Goal: Task Accomplishment & Management: Use online tool/utility

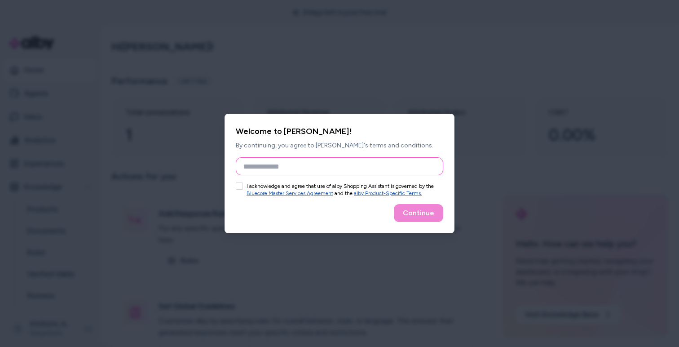
click at [317, 166] on input "Full Name" at bounding box center [340, 166] width 208 height 18
type input "*******"
click at [417, 213] on div "Continue" at bounding box center [340, 213] width 208 height 18
drag, startPoint x: 418, startPoint y: 214, endPoint x: 268, endPoint y: 199, distance: 150.3
click at [418, 214] on div "Continue" at bounding box center [340, 213] width 208 height 18
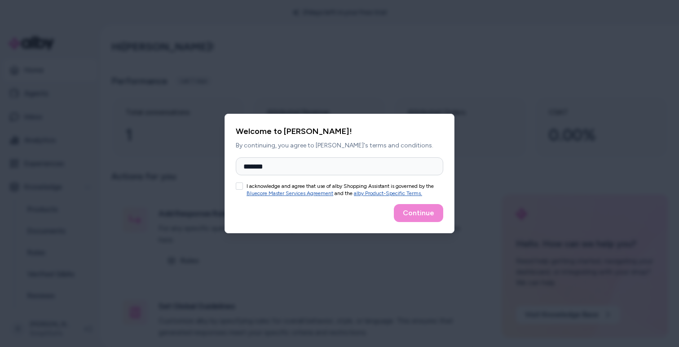
click at [242, 185] on button "I acknowledge and agree that use of alby Shopping Assistant is governed by the …" at bounding box center [239, 185] width 7 height 7
drag, startPoint x: 428, startPoint y: 215, endPoint x: 375, endPoint y: 245, distance: 60.9
click at [428, 215] on button "Continue" at bounding box center [418, 213] width 49 height 18
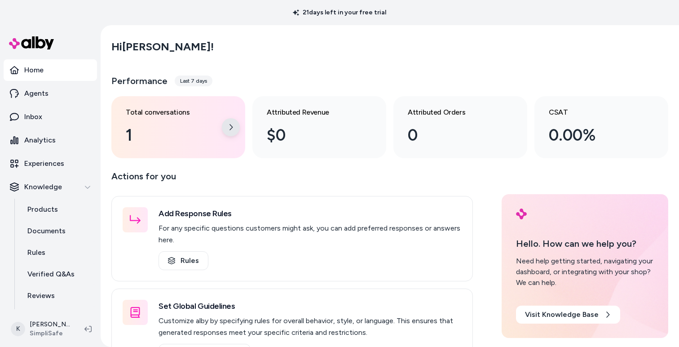
click at [228, 126] on icon at bounding box center [230, 127] width 7 height 7
